Goal: Transaction & Acquisition: Obtain resource

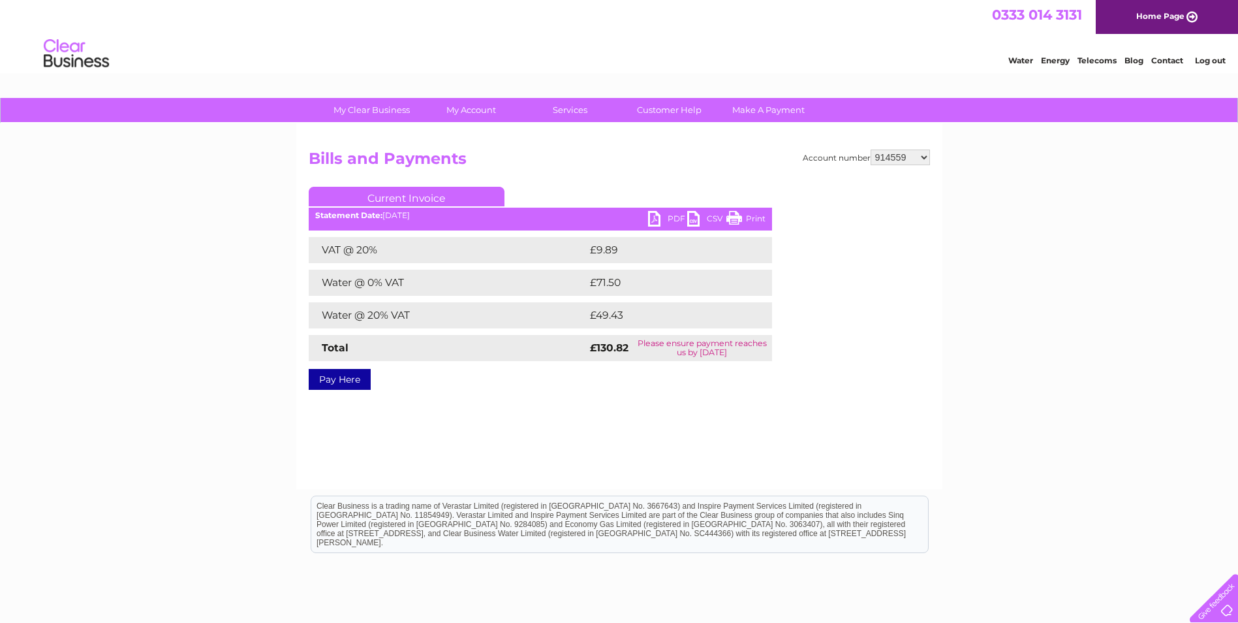
click at [1212, 59] on link "Log out" at bounding box center [1210, 60] width 31 height 10
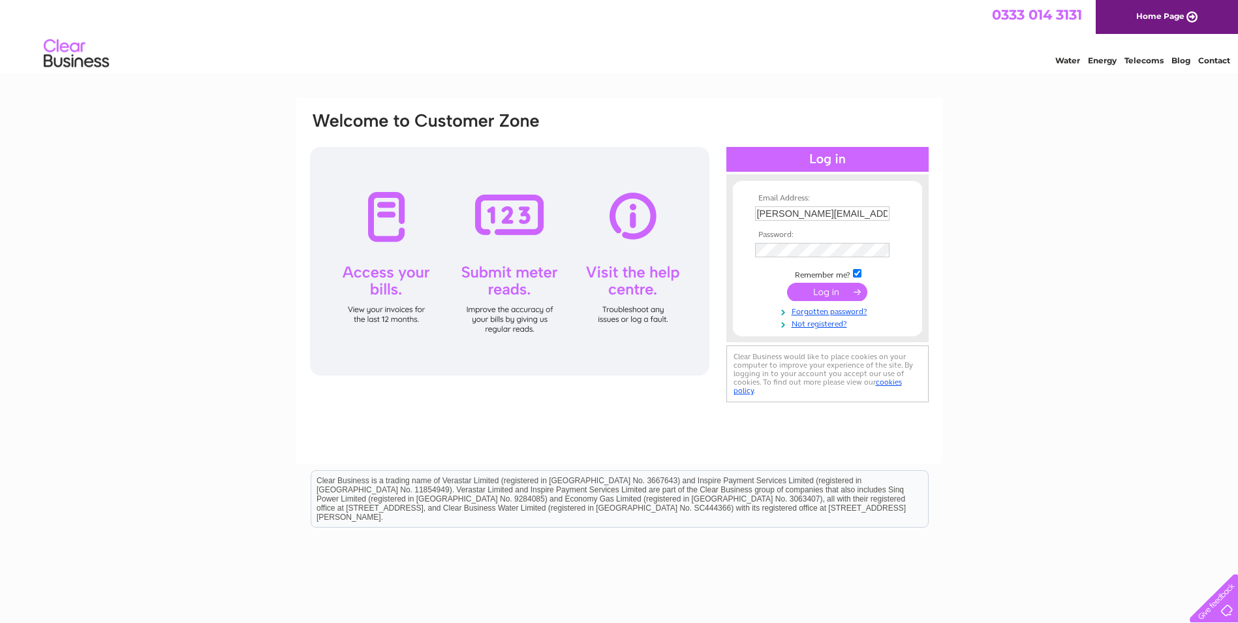
click at [838, 210] on input "[PERSON_NAME][EMAIL_ADDRESS][PERSON_NAME][DOMAIN_NAME]" at bounding box center [822, 213] width 134 height 14
drag, startPoint x: 879, startPoint y: 212, endPoint x: 751, endPoint y: 232, distance: 128.9
click at [752, 233] on tbody "Email Address: [PERSON_NAME][EMAIL_ADDRESS][PERSON_NAME][DOMAIN_NAME] Password:…" at bounding box center [827, 262] width 151 height 136
type input "k"
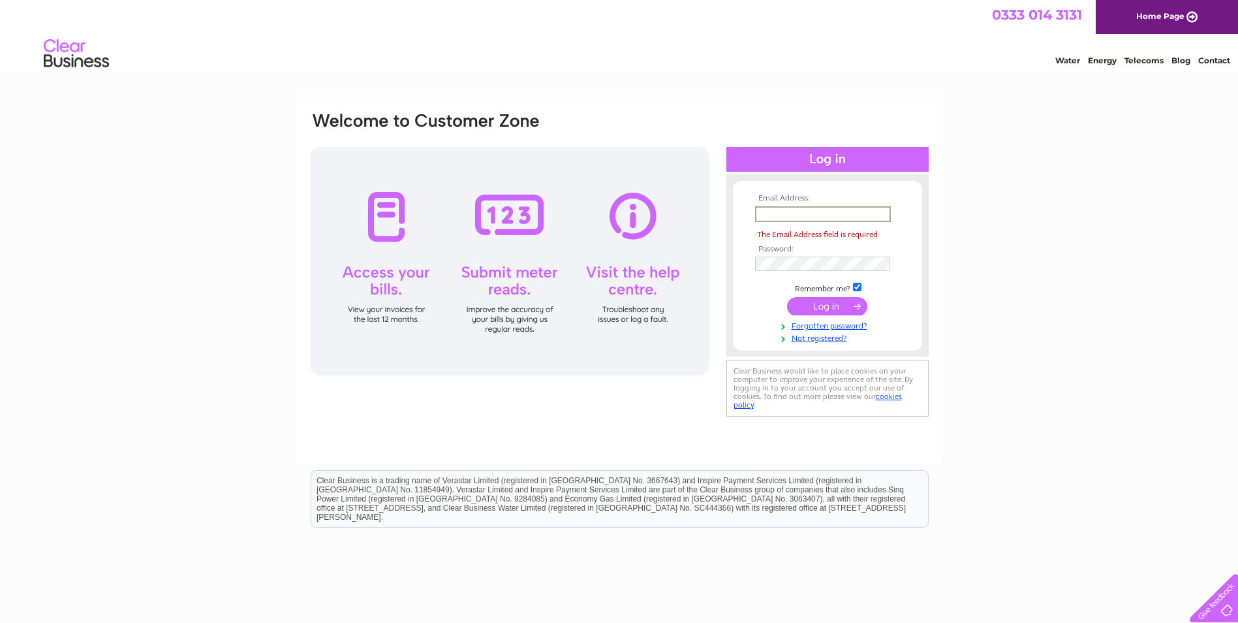
paste input "[PERSON_NAME][EMAIL_ADDRESS][PERSON_NAME][PERSON_NAME][DOMAIN_NAME]"
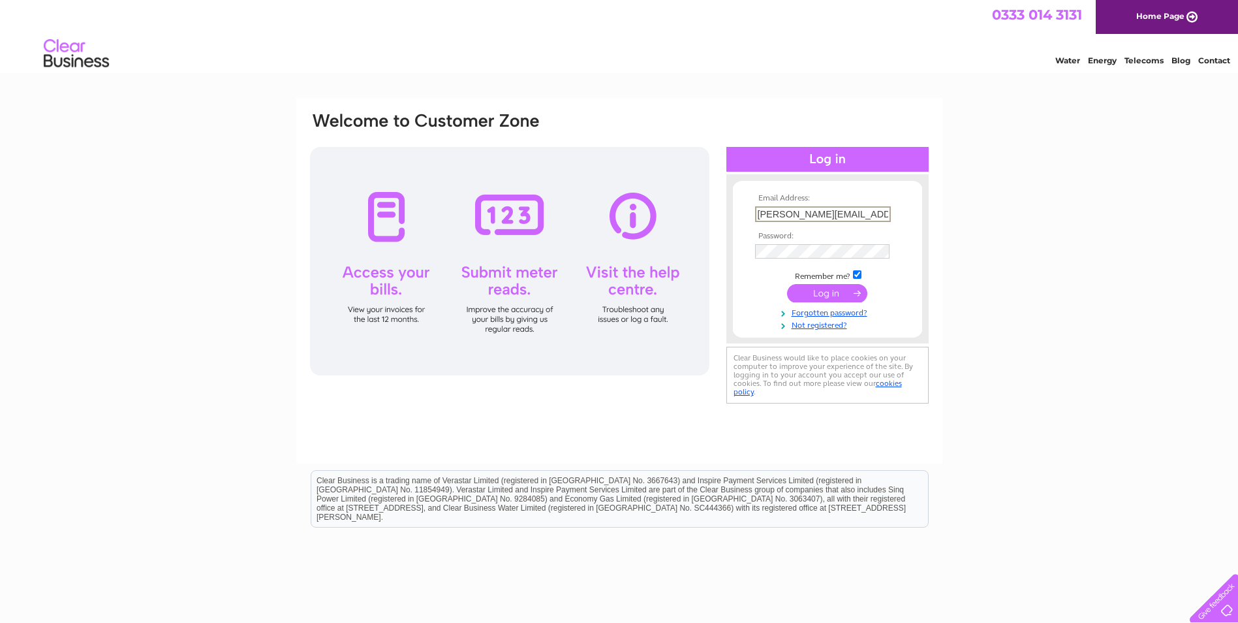
type input "[PERSON_NAME][EMAIL_ADDRESS][PERSON_NAME][PERSON_NAME][DOMAIN_NAME]"
drag, startPoint x: 1085, startPoint y: 159, endPoint x: 1078, endPoint y: 175, distance: 17.2
click at [1085, 161] on div "Email Address: [PERSON_NAME][EMAIL_ADDRESS][PERSON_NAME][PERSON_NAME][DOMAIN_NA…" at bounding box center [619, 392] width 1238 height 589
click at [841, 295] on input "submit" at bounding box center [827, 292] width 80 height 18
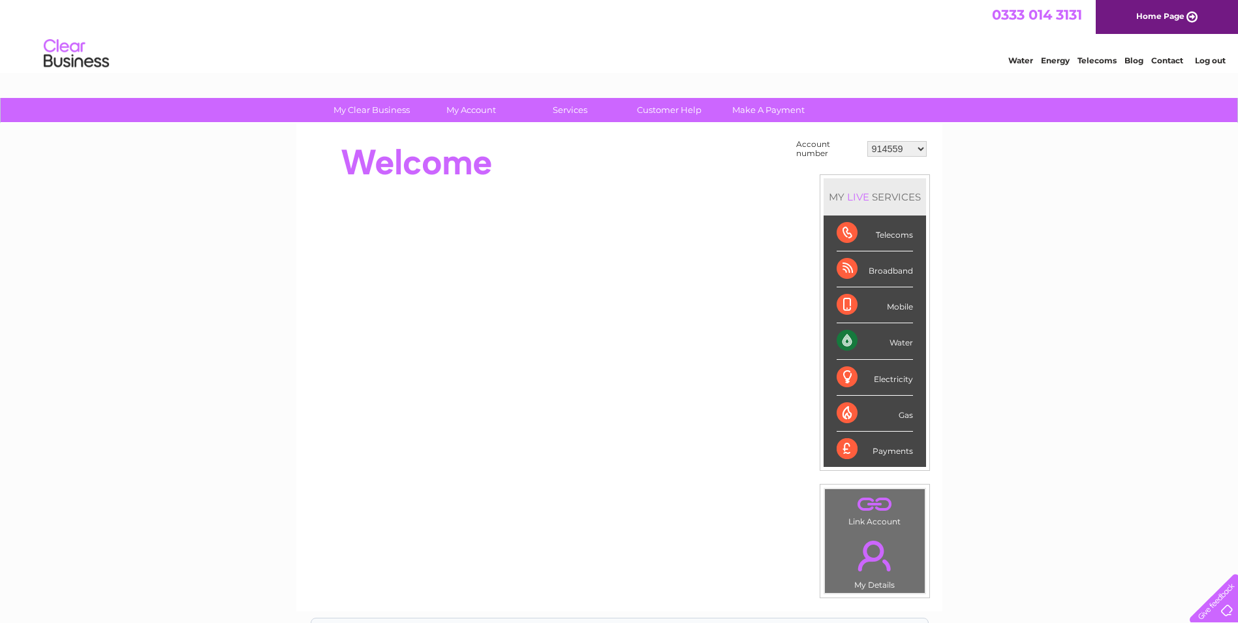
click at [1102, 255] on div "My Clear Business Login Details My Details My Preferences Link Account My Accou…" at bounding box center [619, 466] width 1238 height 736
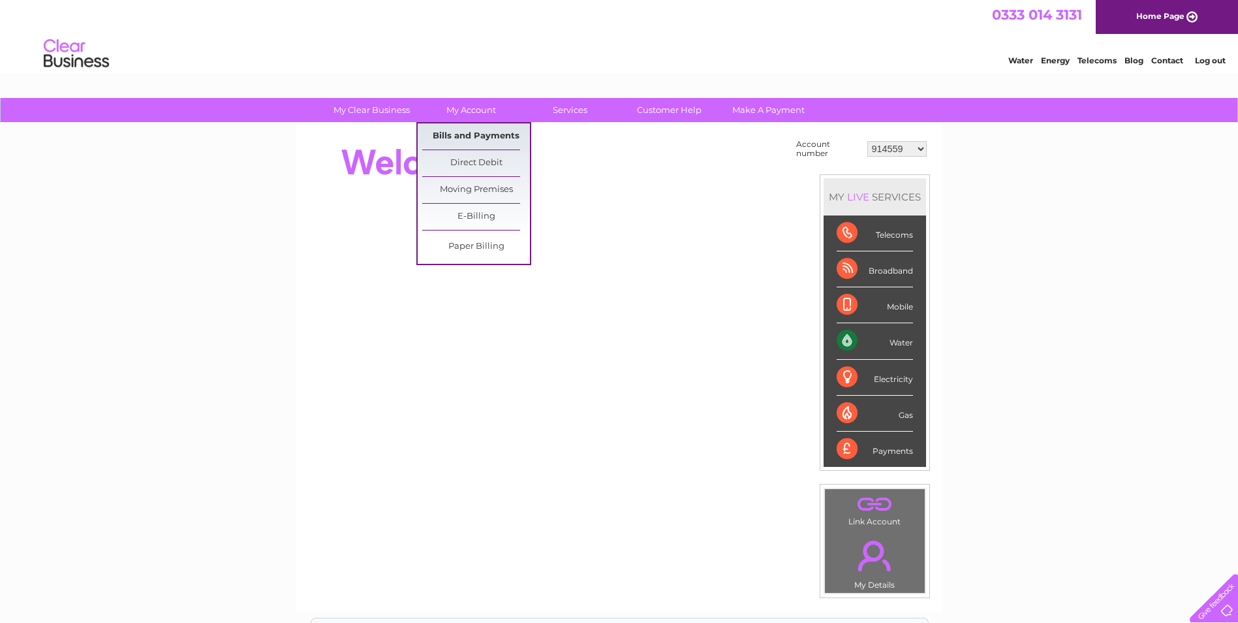
click at [495, 135] on link "Bills and Payments" at bounding box center [476, 136] width 108 height 26
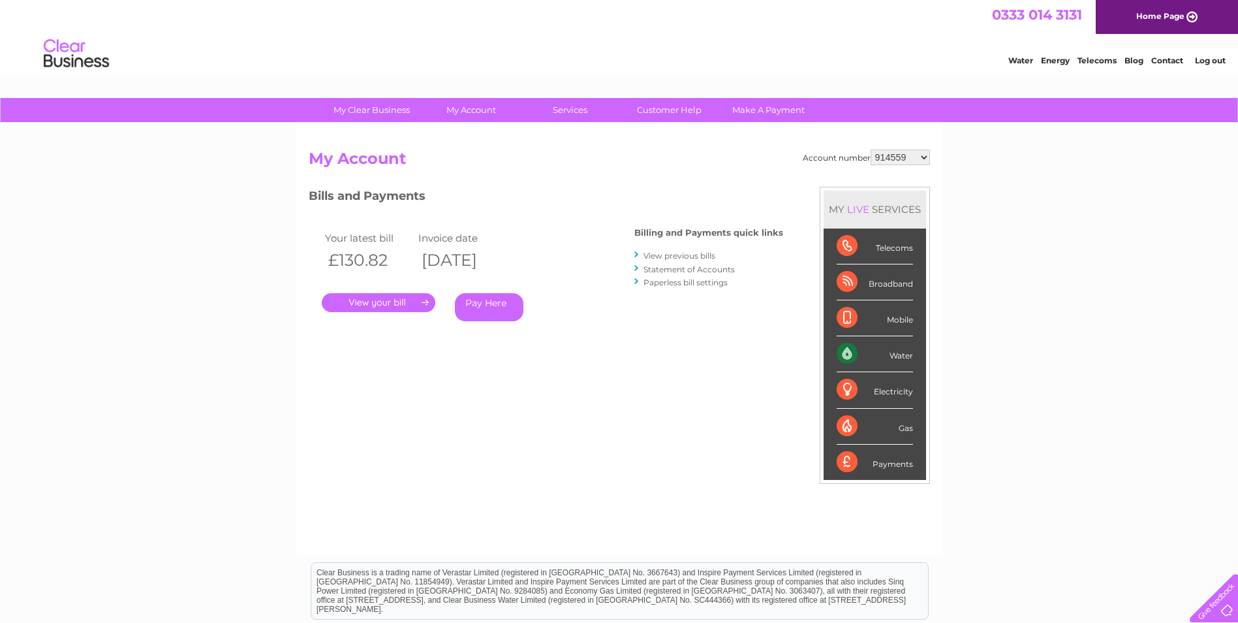
click at [898, 162] on select "914559 924731 947211 982787 986341 986348 1091810 3024494 30277847 30291192 302…" at bounding box center [900, 157] width 59 height 16
select select "30292328"
click at [871, 149] on select "914559 924731 947211 982787 986341 986348 1091810 3024494 30277847 30291192 302…" at bounding box center [900, 157] width 59 height 16
click at [395, 304] on link "." at bounding box center [379, 302] width 114 height 19
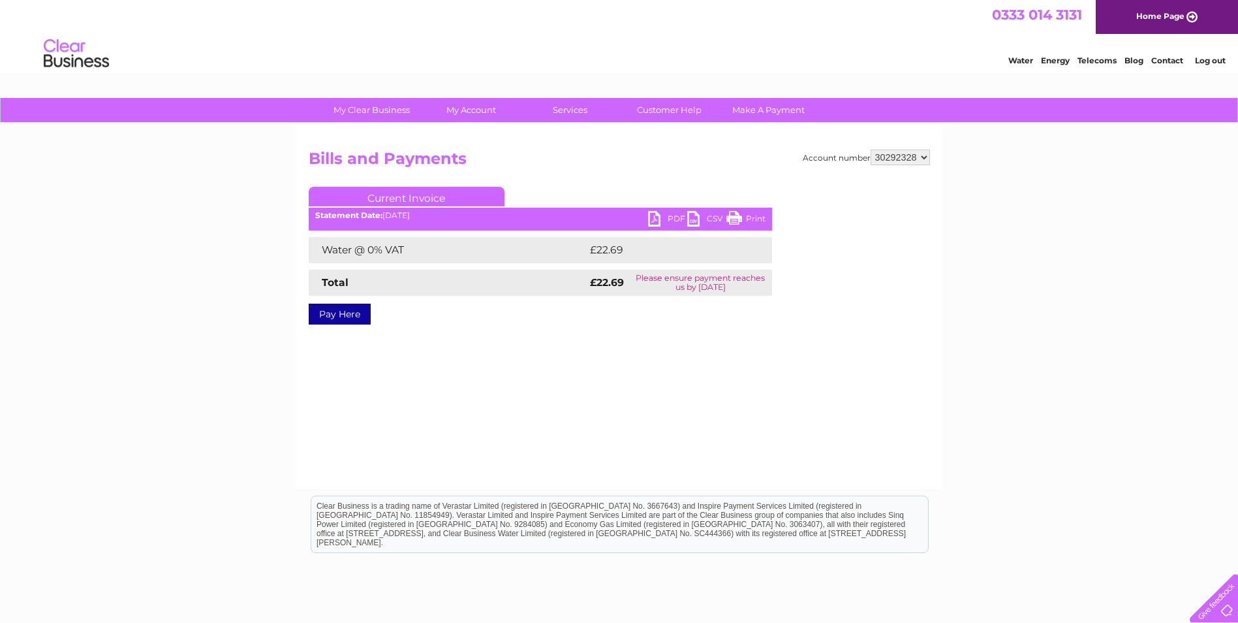
click at [655, 212] on link "PDF" at bounding box center [667, 220] width 39 height 19
click at [888, 159] on select "914559 924731 947211 982787 986341 986348 1091810 3024494 30277847 30291192 302…" at bounding box center [900, 157] width 59 height 16
select select "30292323"
click at [871, 149] on select "914559 924731 947211 982787 986341 986348 1091810 3024494 30277847 30291192 302…" at bounding box center [900, 157] width 59 height 16
click at [663, 211] on ul "Current Invoice" at bounding box center [541, 199] width 464 height 24
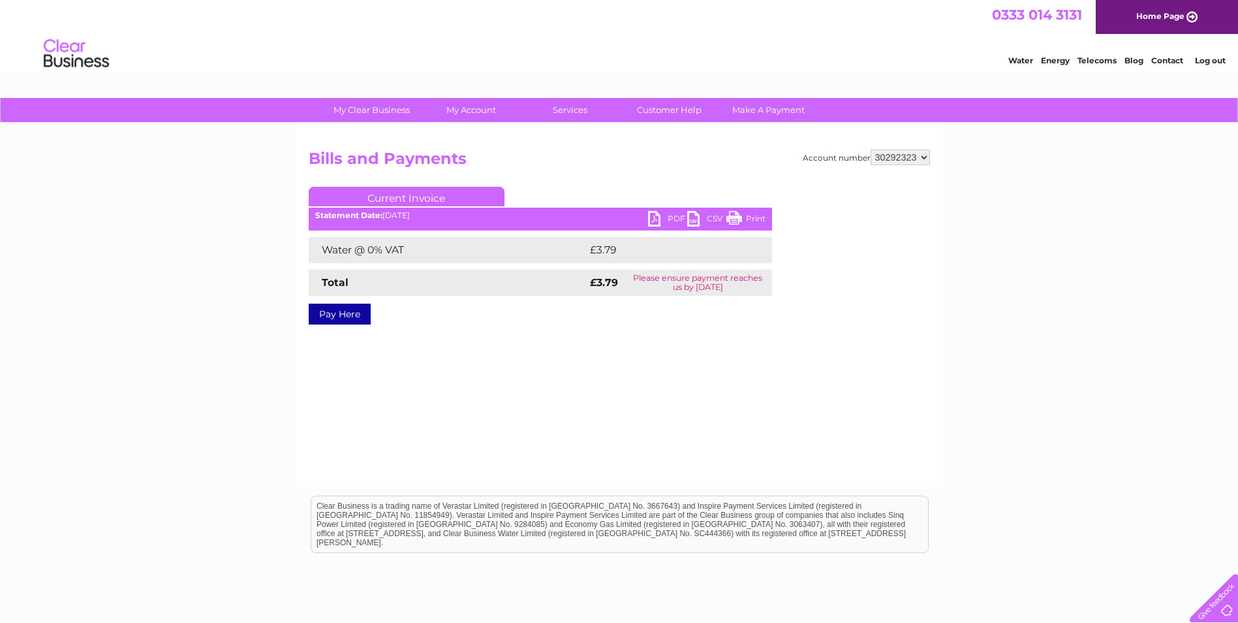
click at [658, 215] on link "PDF" at bounding box center [667, 220] width 39 height 19
drag, startPoint x: 626, startPoint y: 367, endPoint x: 623, endPoint y: 348, distance: 19.1
click at [626, 367] on div "Account number 914559 924731 947211 982787 986341 986348 1091810 3024494 302778…" at bounding box center [619, 306] width 646 height 366
